Goal: Information Seeking & Learning: Learn about a topic

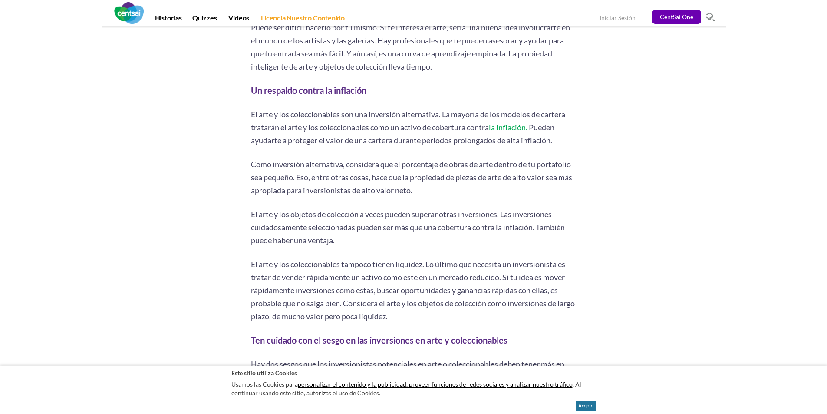
scroll to position [781, 0]
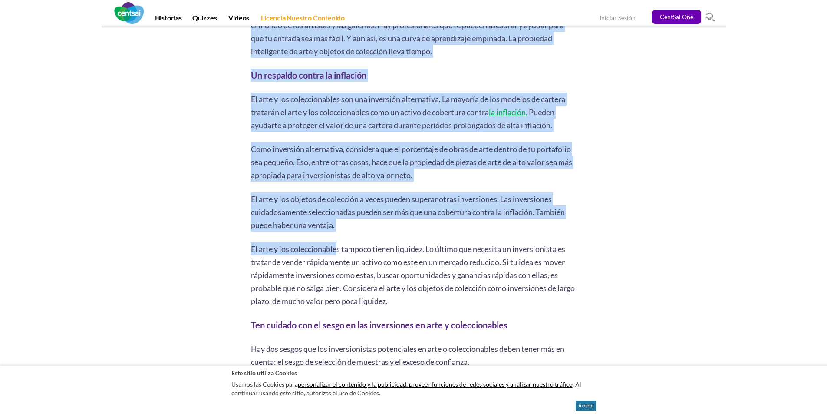
drag, startPoint x: 249, startPoint y: 161, endPoint x: 339, endPoint y: 249, distance: 125.9
click at [339, 249] on div "Mito (detalle) Óleo sobre lienzo. 182 x 126 cm. [PERSON_NAME]. 2019. Resumen de…" at bounding box center [413, 417] width 339 height 2054
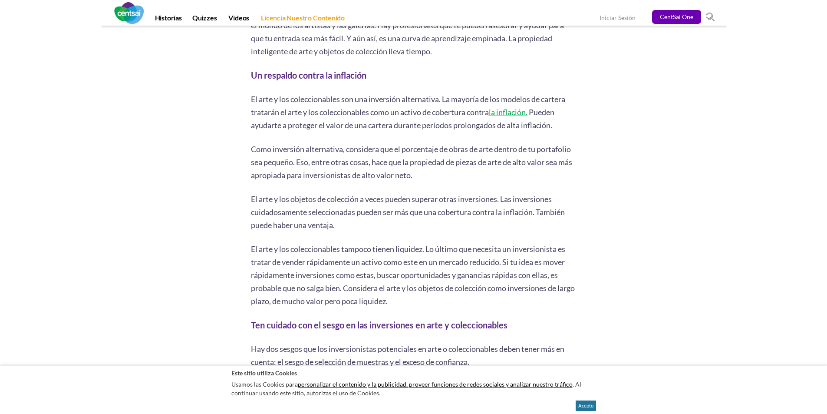
drag, startPoint x: 252, startPoint y: 162, endPoint x: 417, endPoint y: 311, distance: 222.5
copy div "Como inversión alternativa, considera que el porcentaje de obras de arte dentro…"
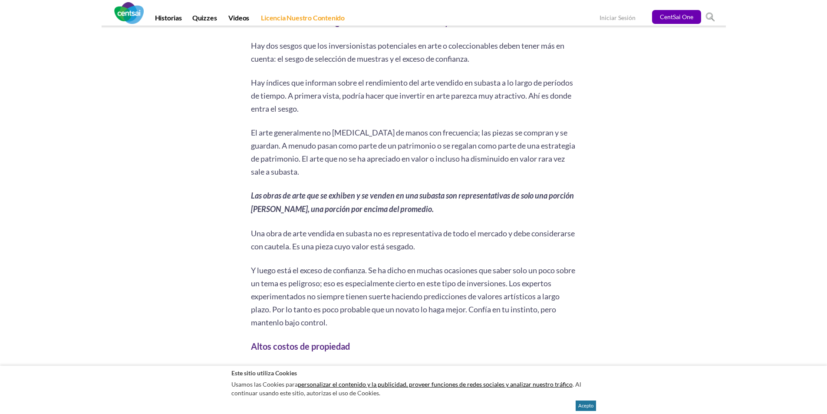
scroll to position [1047, 0]
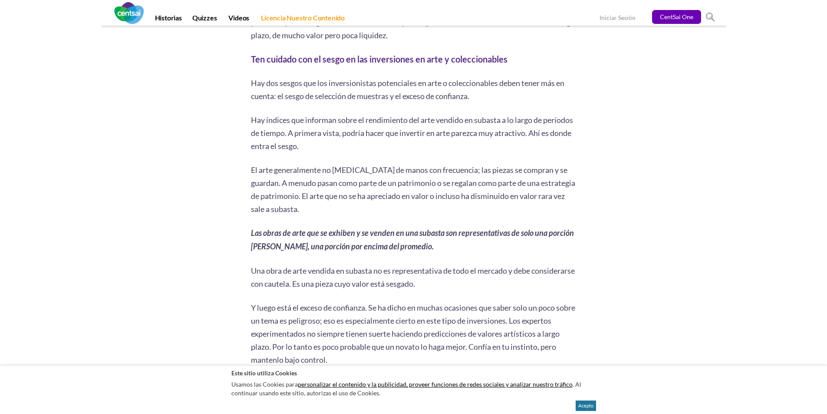
click at [351, 131] on span "Hay índices que informan sobre el rendimiento del arte vendido en subasta a lo …" at bounding box center [412, 133] width 322 height 36
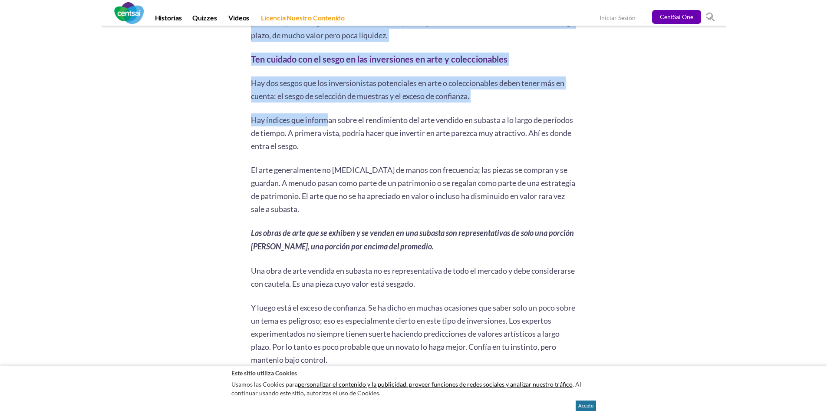
drag, startPoint x: 249, startPoint y: 92, endPoint x: 328, endPoint y: 137, distance: 90.6
click at [328, 137] on div "Mito (detalle) Óleo sobre lienzo. 182 x 126 cm. [PERSON_NAME]. 2019. Resumen de…" at bounding box center [413, 151] width 339 height 2054
click at [328, 137] on span "Hay índices que informan sobre el rendimiento del arte vendido en subasta a lo …" at bounding box center [412, 133] width 322 height 36
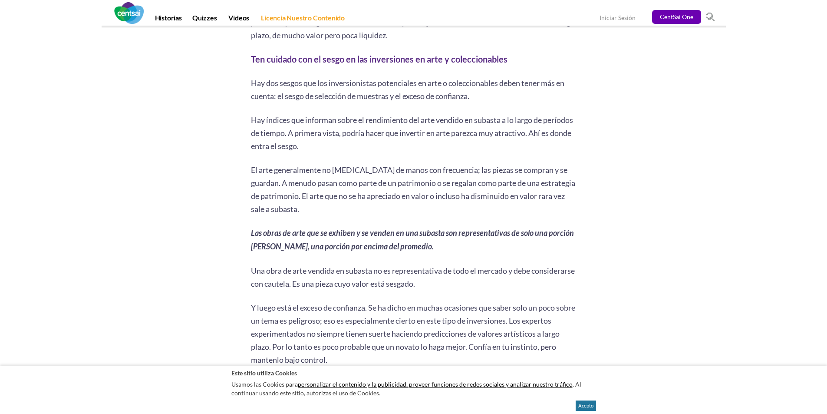
drag, startPoint x: 253, startPoint y: 98, endPoint x: 337, endPoint y: 162, distance: 105.4
click at [337, 162] on div "Rate this post El arte y los objetos de colección pueden ser inversiones adecua…" at bounding box center [414, 271] width 326 height 1814
copy div "Hay dos sesgos que los inversionistas potenciales en arte o coleccionables debe…"
click at [334, 233] on div "Rate this post El arte y los objetos de colección pueden ser inversiones adecua…" at bounding box center [414, 271] width 326 height 1814
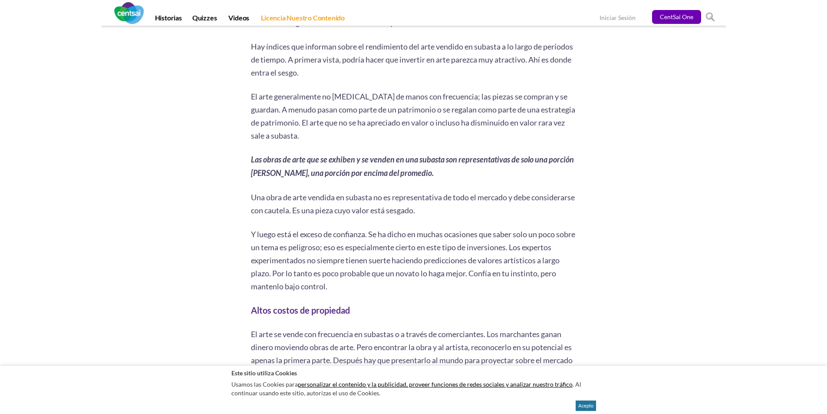
scroll to position [1134, 0]
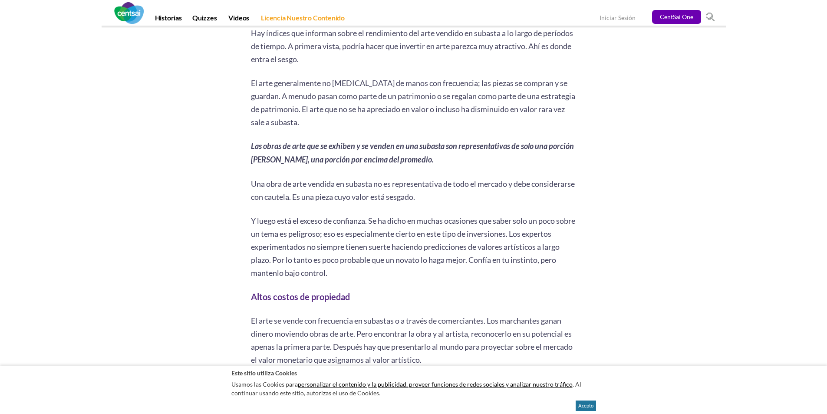
drag, startPoint x: 251, startPoint y: 234, endPoint x: 351, endPoint y: 282, distance: 110.1
click at [351, 279] on p "Y luego está el exceso de confianza. Se ha dicho en muchas ocasiones que saber …" at bounding box center [414, 246] width 326 height 65
copy span "Y luego está el exceso de confianza. Se ha dicho en muchas ocasiones que saber …"
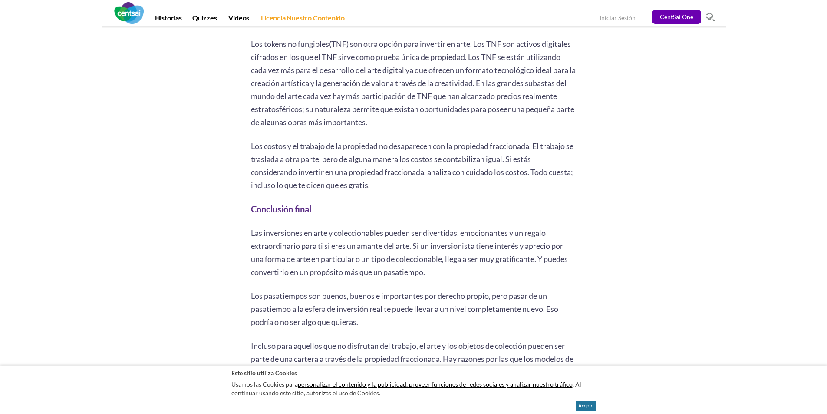
scroll to position [1872, 0]
